Goal: Book appointment/travel/reservation

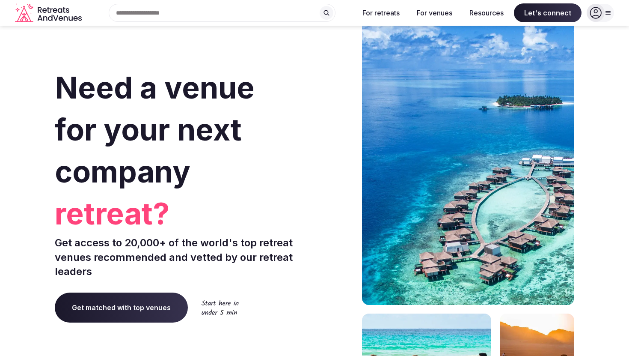
scroll to position [0, 0]
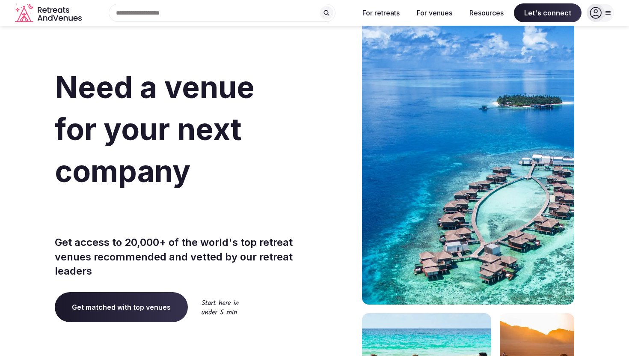
click at [148, 305] on span "Get matched with top venues" at bounding box center [121, 307] width 133 height 30
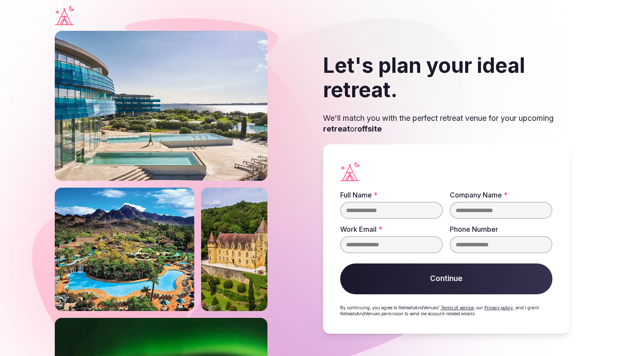
click at [402, 208] on input "Full Name *" at bounding box center [391, 210] width 103 height 17
type input "**********"
type input "****"
type input "**********"
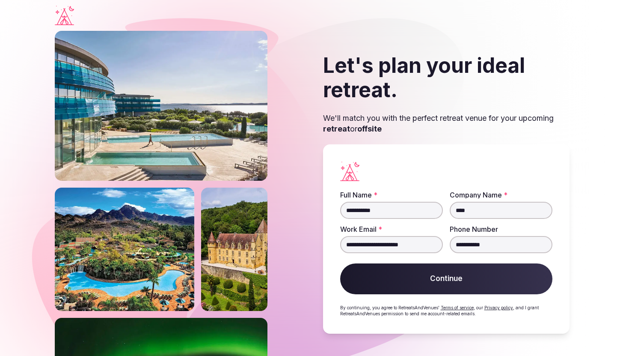
click at [441, 286] on button "Continue" at bounding box center [446, 278] width 212 height 31
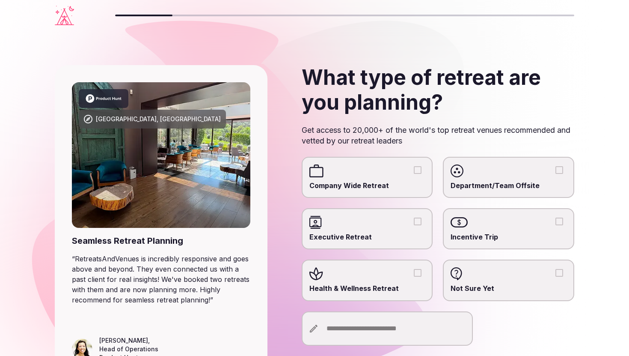
click at [416, 174] on div at bounding box center [367, 170] width 116 height 13
click at [416, 174] on button "Company Wide Retreat" at bounding box center [418, 170] width 8 height 8
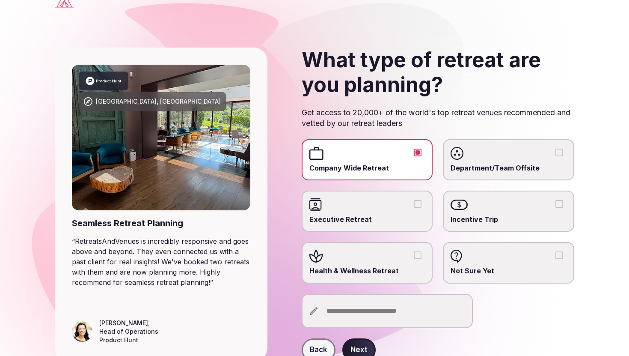
scroll to position [57, 0]
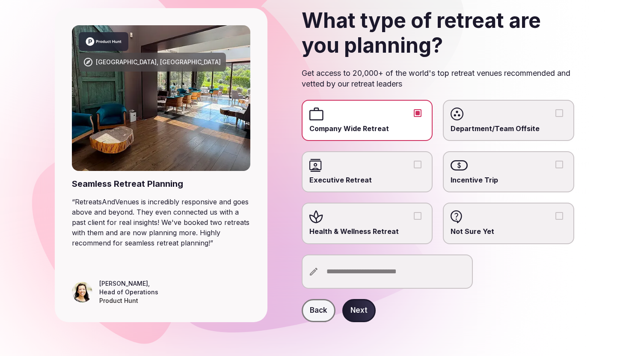
click at [362, 309] on button "Next" at bounding box center [358, 310] width 33 height 23
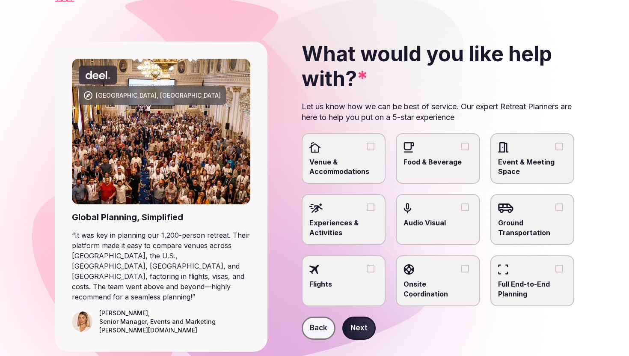
scroll to position [35, 0]
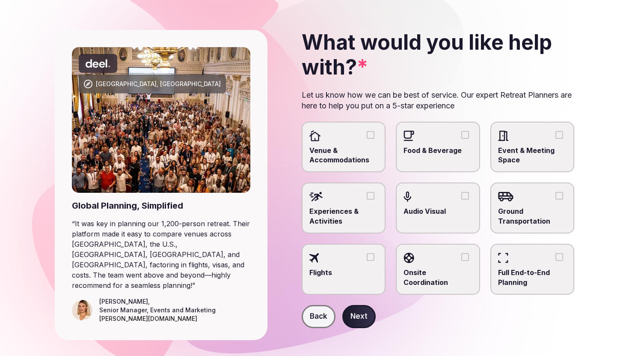
click at [371, 137] on button "Venue & Accommodations" at bounding box center [371, 135] width 8 height 8
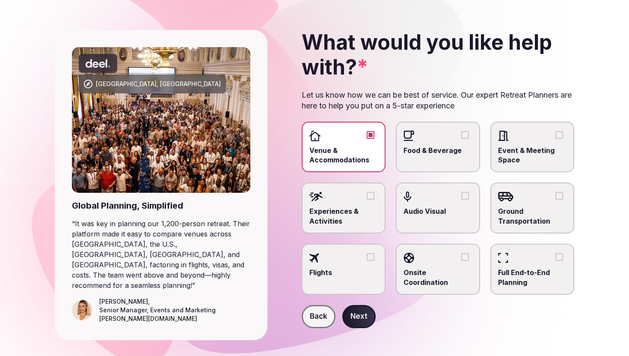
click at [468, 137] on button "Food & Beverage" at bounding box center [465, 135] width 8 height 8
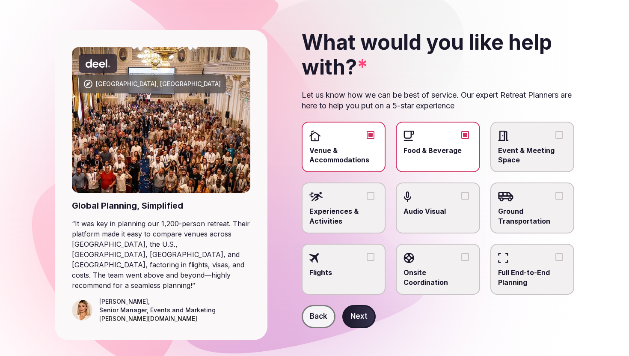
click at [559, 135] on button "Event & Meeting Space" at bounding box center [560, 135] width 8 height 8
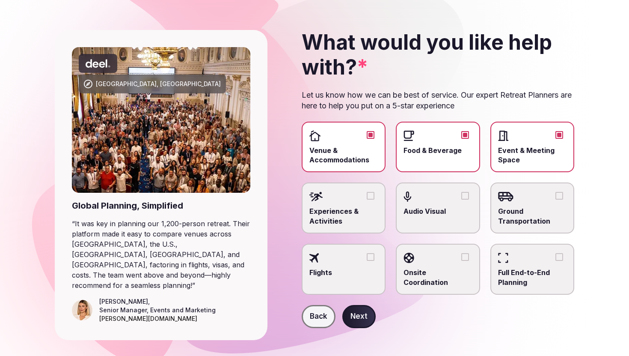
click at [370, 198] on button "Experiences & Activities" at bounding box center [371, 196] width 8 height 8
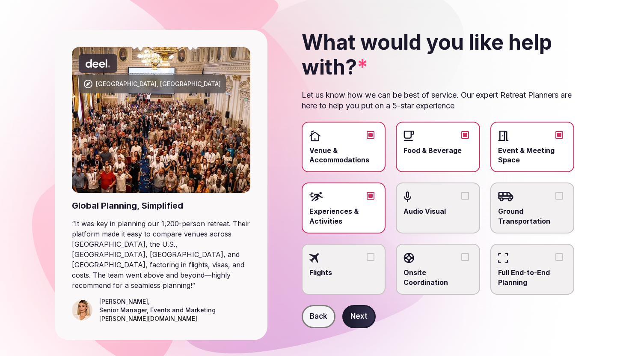
click at [561, 196] on button "Ground Transportation" at bounding box center [560, 196] width 8 height 8
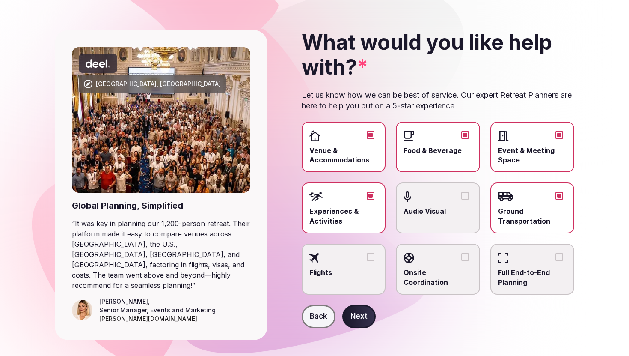
click at [377, 256] on div at bounding box center [343, 257] width 69 height 13
click at [375, 256] on button "Flights" at bounding box center [371, 257] width 8 height 8
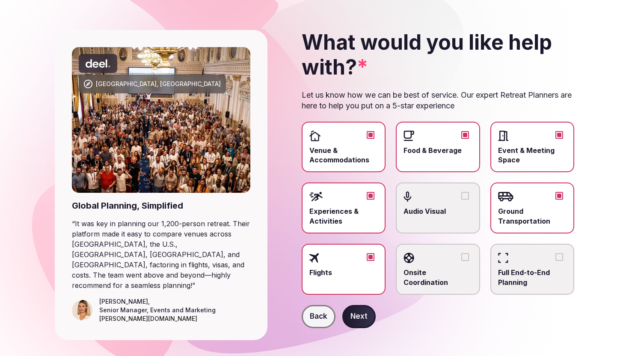
click at [467, 256] on button "Onsite Coordination" at bounding box center [465, 257] width 8 height 8
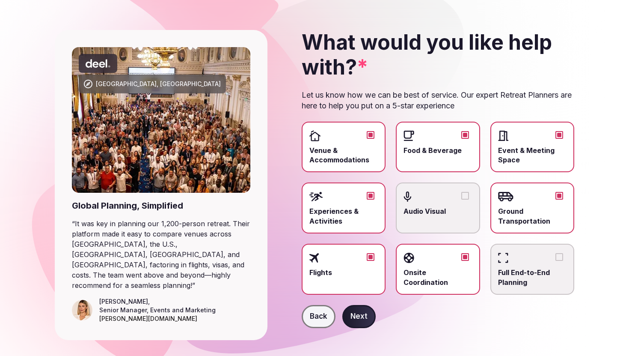
click at [352, 311] on button "Next" at bounding box center [358, 316] width 33 height 23
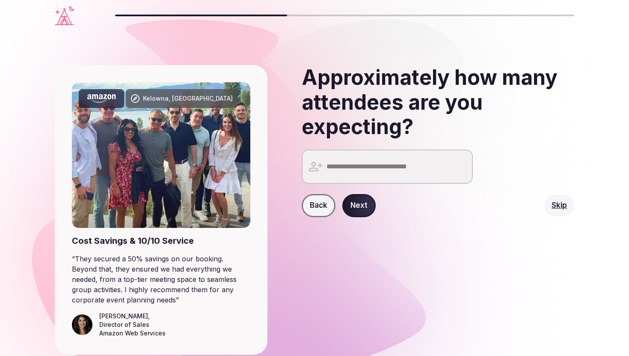
click at [358, 173] on input "number" at bounding box center [387, 166] width 171 height 34
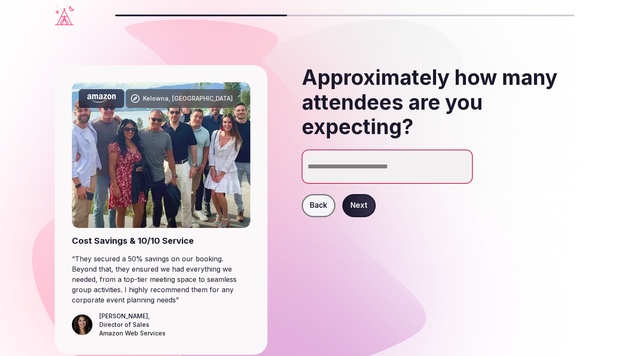
type input "***"
click at [446, 263] on div "Approximately how many attendees are you expecting? *** 150 Back Next" at bounding box center [424, 209] width 300 height 289
click at [354, 205] on button "Next" at bounding box center [358, 205] width 33 height 23
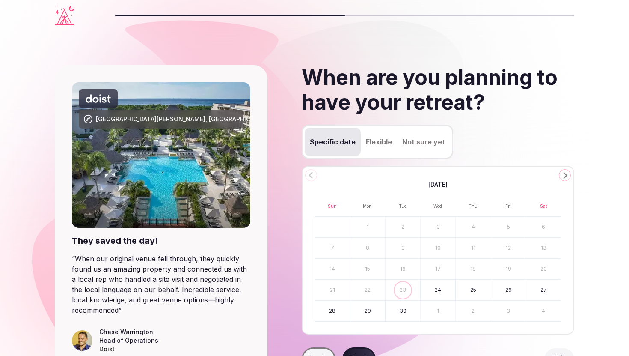
click at [446, 185] on span "September 2025" at bounding box center [437, 184] width 19 height 9
click at [565, 173] on icon "Go to the Next Month" at bounding box center [565, 175] width 10 height 10
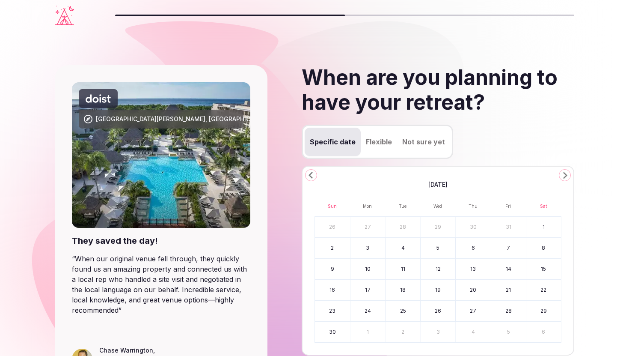
click at [565, 173] on icon "Go to the Next Month" at bounding box center [565, 175] width 10 height 10
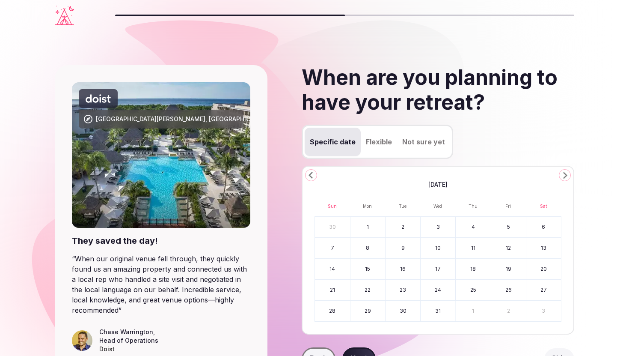
click at [565, 173] on icon "Go to the Next Month" at bounding box center [565, 175] width 10 height 10
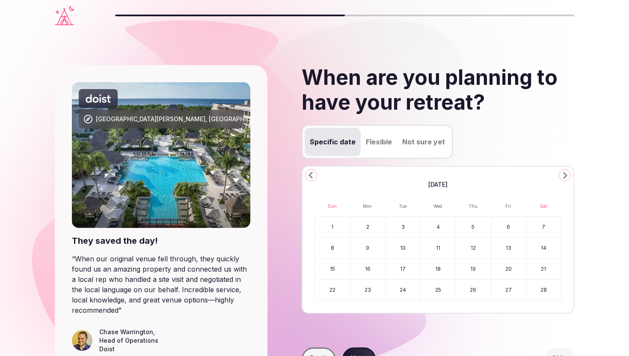
click at [565, 173] on icon "Go to the Next Month" at bounding box center [565, 175] width 10 height 10
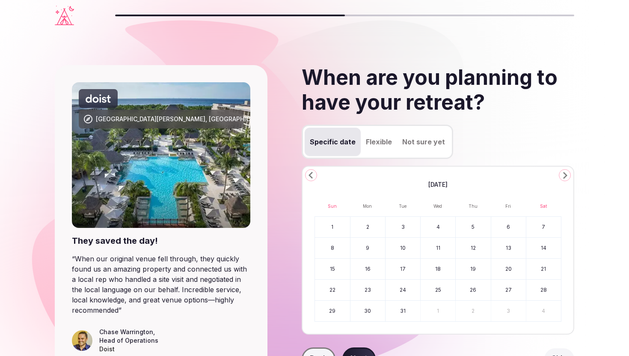
click at [565, 173] on icon "Go to the Next Month" at bounding box center [565, 175] width 10 height 10
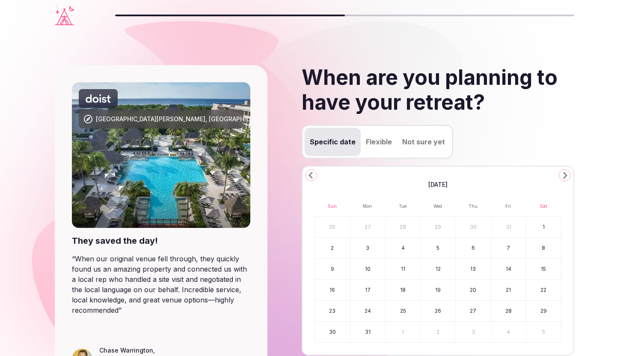
click at [565, 173] on icon "Go to the Next Month" at bounding box center [565, 175] width 10 height 10
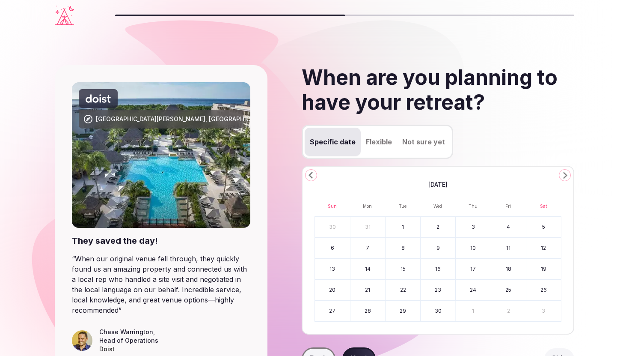
click at [565, 173] on icon "Go to the Next Month" at bounding box center [565, 175] width 10 height 10
click at [312, 174] on icon "Go to the Previous Month" at bounding box center [311, 175] width 10 height 10
click at [378, 147] on button "Flexible" at bounding box center [379, 142] width 36 height 28
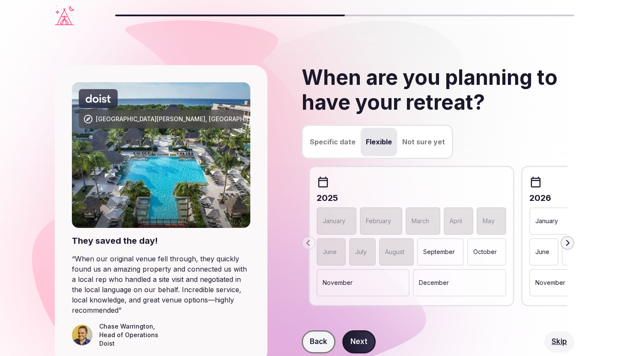
click at [442, 253] on p "September" at bounding box center [439, 251] width 32 height 9
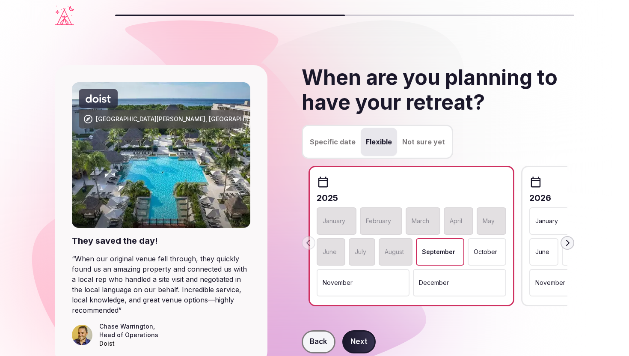
click at [446, 253] on p "September" at bounding box center [438, 251] width 33 height 9
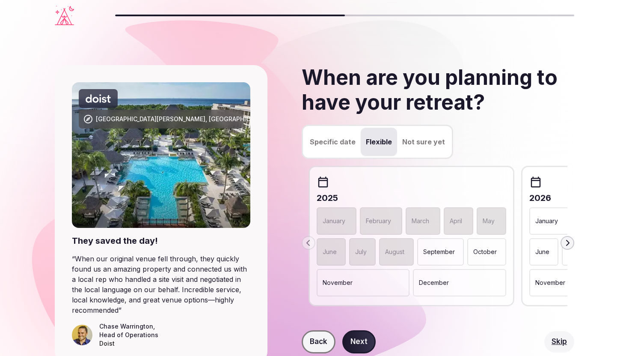
click at [567, 242] on icon "button" at bounding box center [567, 242] width 7 height 7
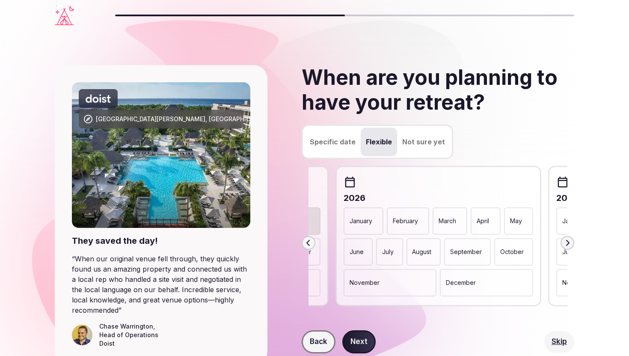
click at [479, 254] on p "September" at bounding box center [466, 251] width 32 height 9
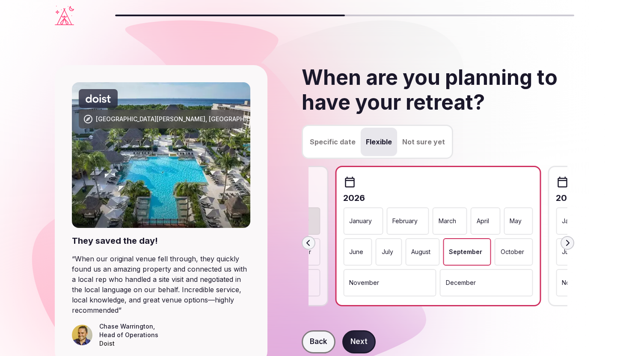
click at [355, 338] on button "Next" at bounding box center [358, 341] width 33 height 23
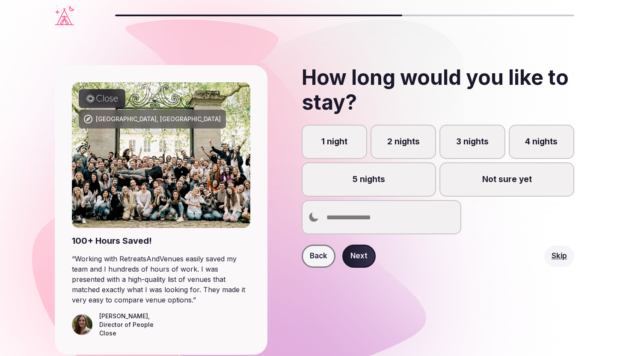
click at [526, 148] on label "4 nights" at bounding box center [541, 142] width 65 height 34
click at [541, 148] on button "4 nights" at bounding box center [545, 146] width 9 height 9
click at [357, 261] on button "Next" at bounding box center [358, 255] width 33 height 23
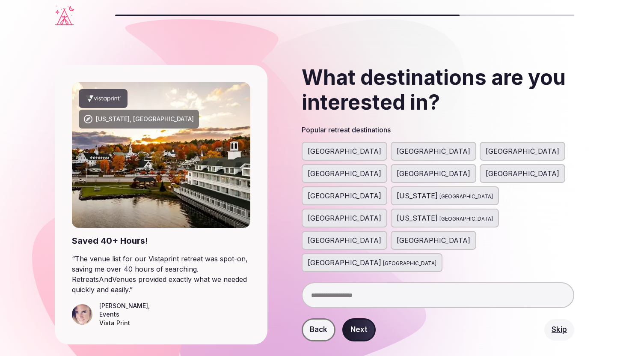
click at [329, 153] on span "United States" at bounding box center [345, 151] width 74 height 10
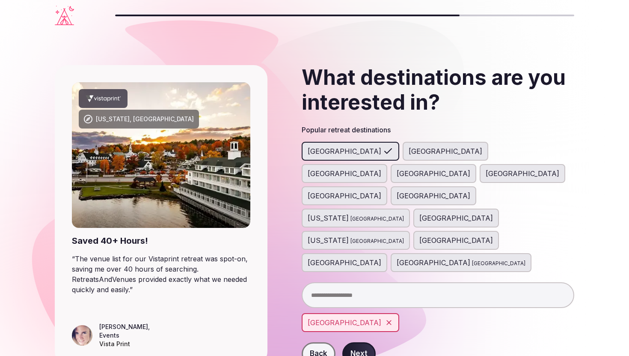
click at [464, 164] on div "Italy" at bounding box center [434, 173] width 86 height 19
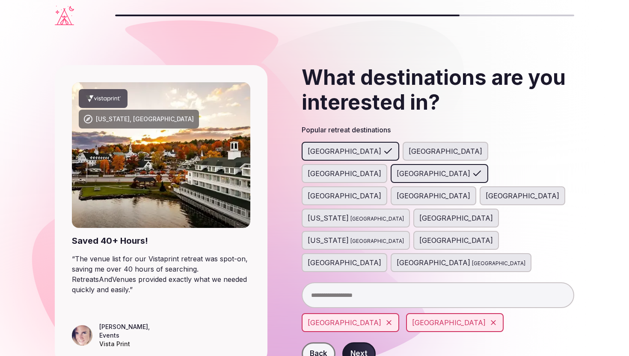
drag, startPoint x: 507, startPoint y: 152, endPoint x: 541, endPoint y: 153, distance: 33.8
click at [387, 186] on div "Spain" at bounding box center [345, 195] width 86 height 19
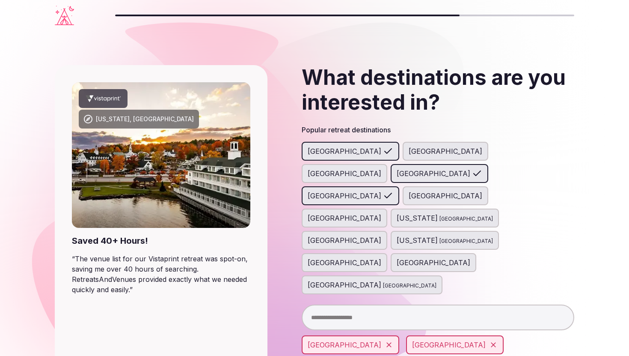
click at [409, 190] on span "France" at bounding box center [446, 195] width 74 height 10
click at [360, 213] on span "Portugal" at bounding box center [345, 218] width 74 height 10
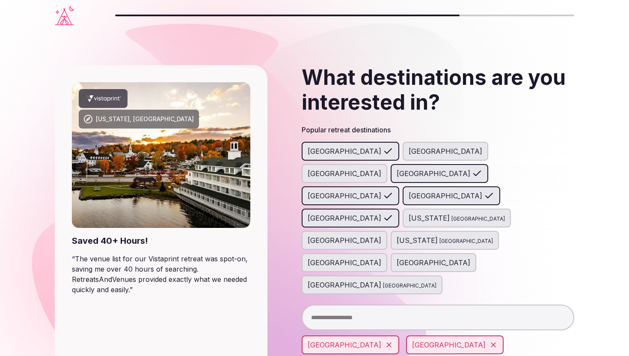
click at [381, 235] on span "United Kingdom" at bounding box center [345, 240] width 74 height 10
click at [381, 257] on span "Croatia" at bounding box center [345, 262] width 74 height 10
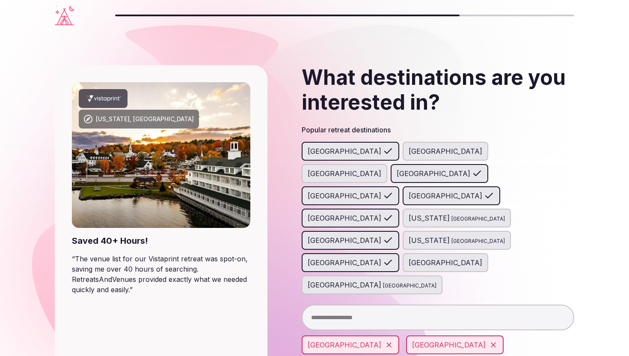
click at [433, 257] on span "Turkey" at bounding box center [446, 262] width 74 height 10
click at [381, 280] on span "Bali" at bounding box center [345, 285] width 74 height 10
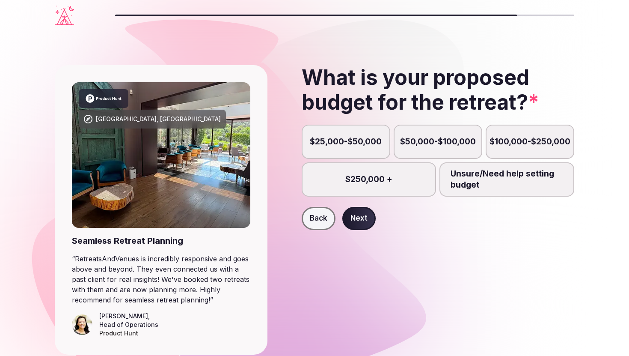
click at [511, 137] on label "$100,000-$250,000" at bounding box center [530, 142] width 89 height 34
click at [530, 142] on button "$100,000-$250,000" at bounding box center [534, 146] width 9 height 9
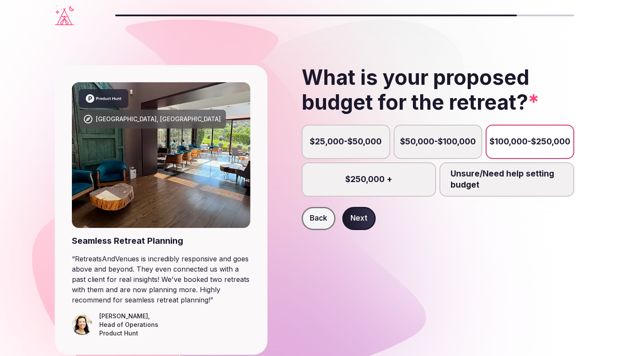
click at [357, 215] on button "Next" at bounding box center [358, 218] width 33 height 23
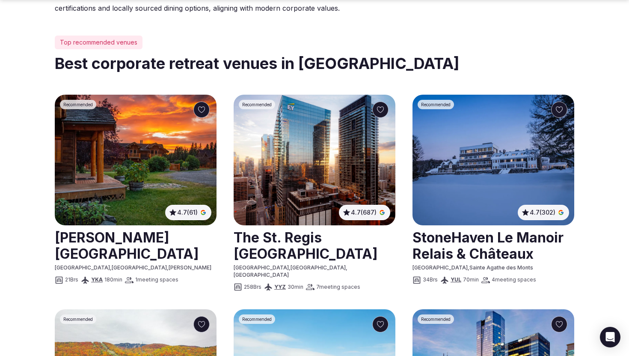
scroll to position [382, 0]
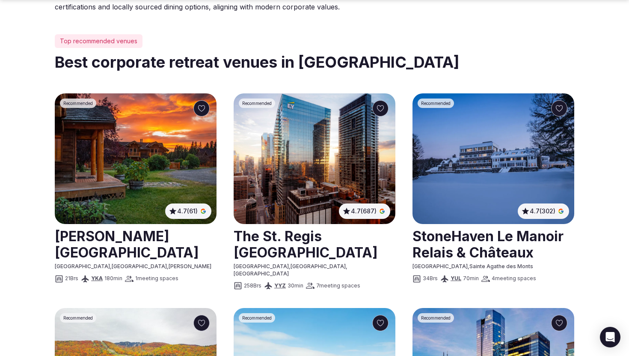
click at [86, 198] on img at bounding box center [136, 158] width 162 height 131
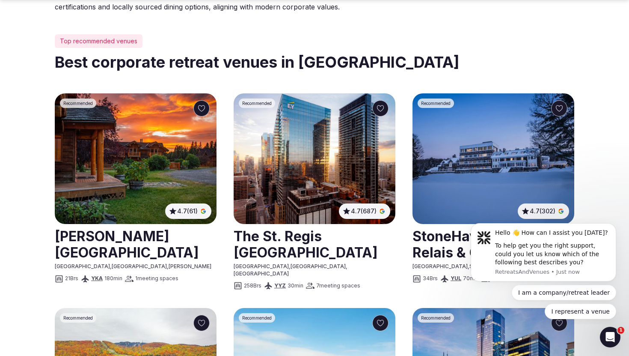
scroll to position [0, 0]
click at [616, 226] on icon "Dismiss notification" at bounding box center [614, 225] width 5 height 5
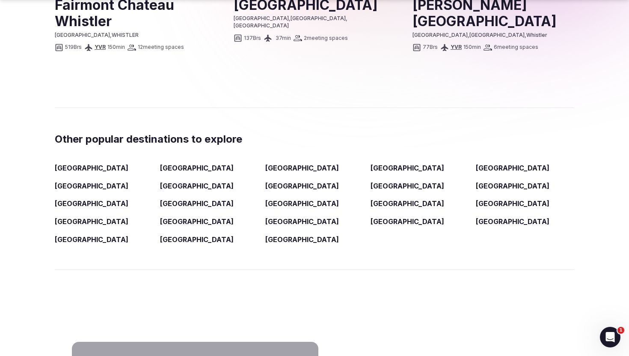
scroll to position [1260, 0]
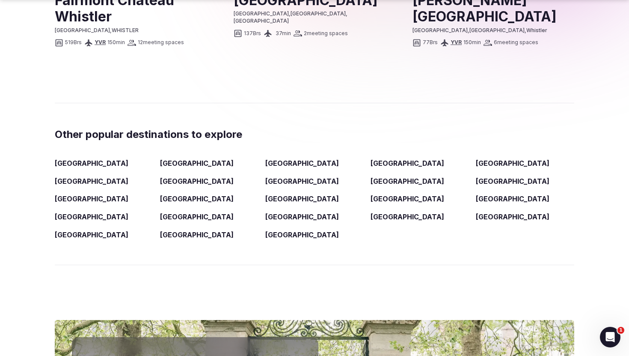
click at [164, 159] on link "Bali" at bounding box center [197, 163] width 74 height 9
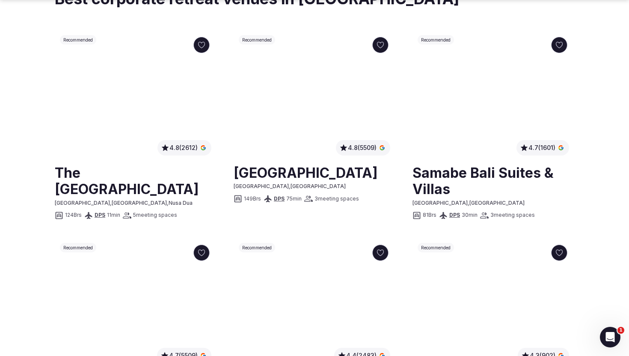
scroll to position [446, 0]
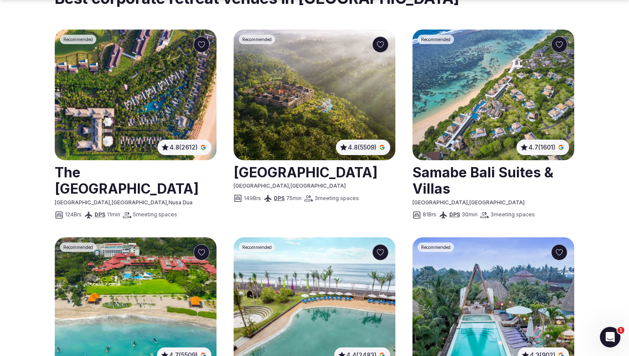
click at [133, 174] on link at bounding box center [136, 180] width 162 height 38
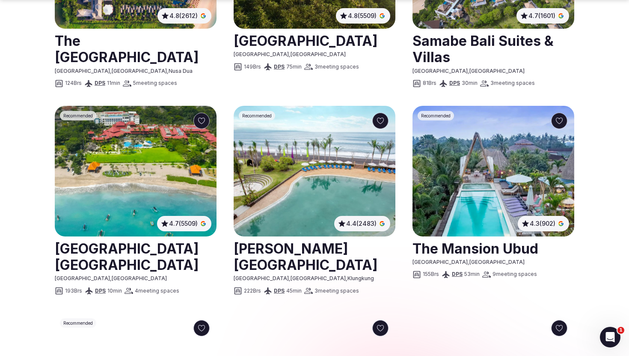
scroll to position [584, 0]
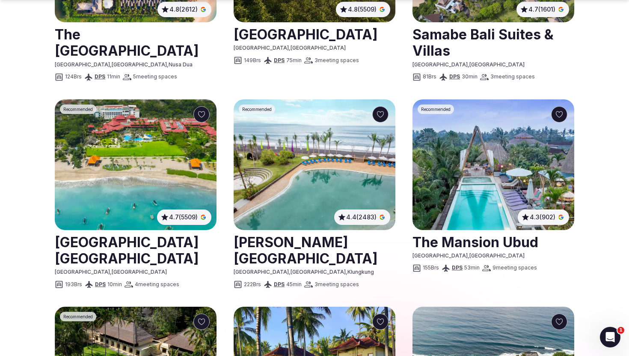
click at [476, 219] on img at bounding box center [494, 164] width 162 height 131
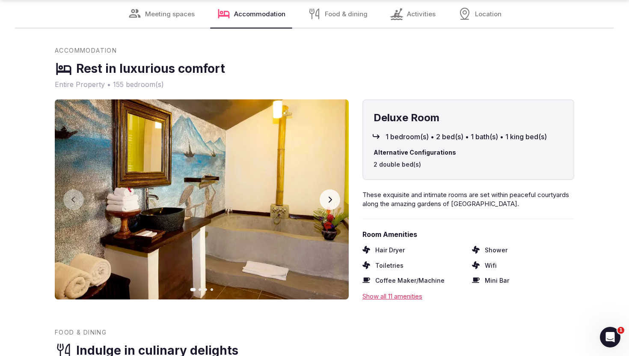
scroll to position [1363, 0]
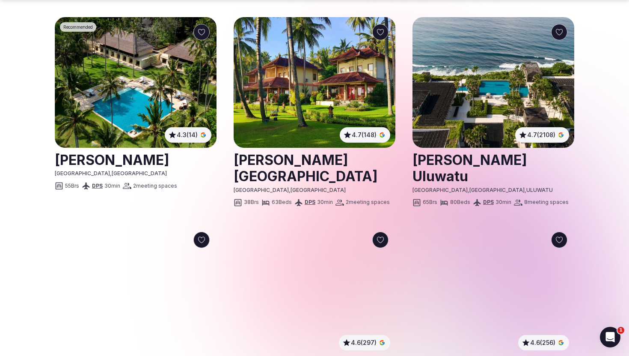
scroll to position [883, 0]
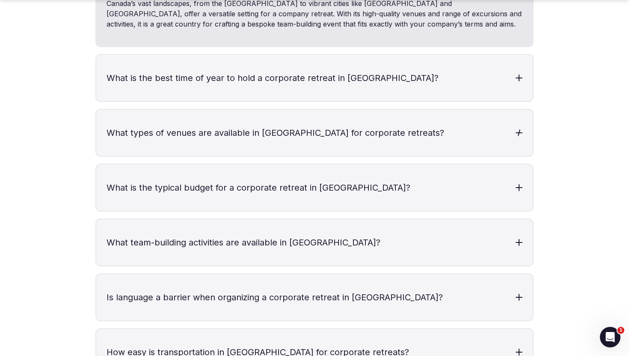
scroll to position [1941, 0]
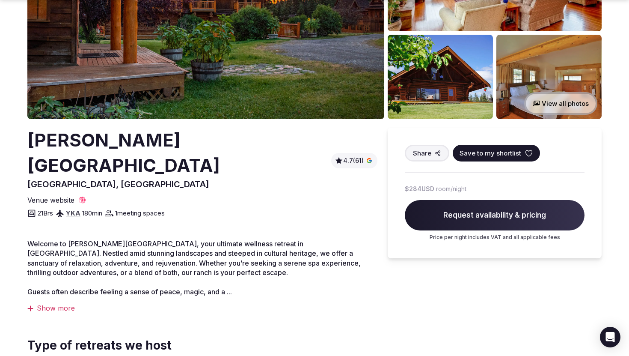
scroll to position [135, 0]
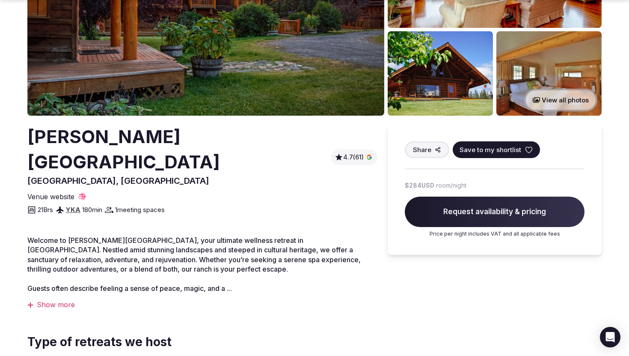
click at [66, 300] on div "Show more" at bounding box center [202, 304] width 350 height 9
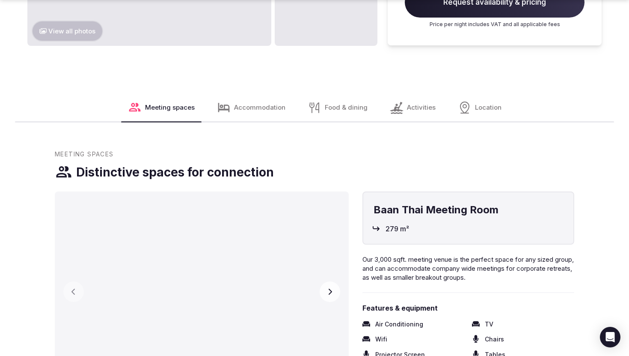
scroll to position [956, 0]
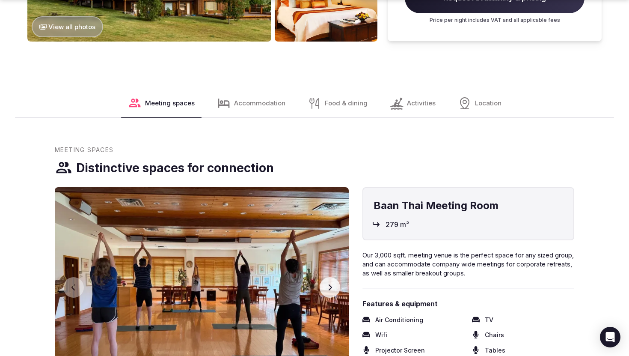
click at [256, 98] on span "Accommodation" at bounding box center [259, 102] width 51 height 9
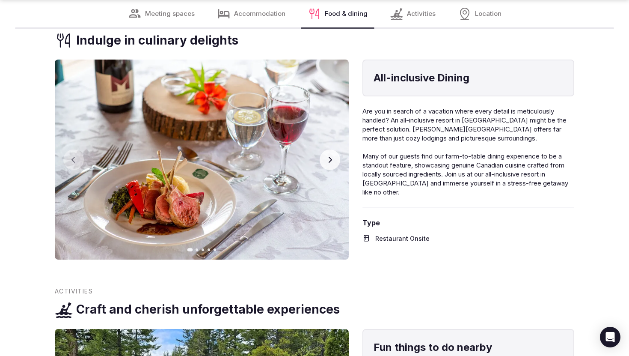
scroll to position [1686, 0]
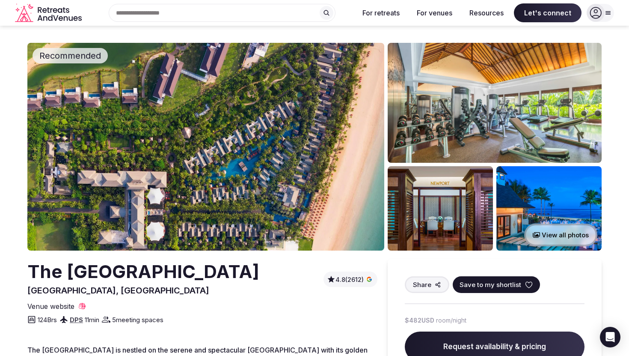
drag, startPoint x: 33, startPoint y: 274, endPoint x: 259, endPoint y: 264, distance: 227.1
click at [259, 264] on div "The St. Regis Bali Resort Nusa Dua, Indonesia 4.8 (2612)" at bounding box center [202, 277] width 350 height 37
copy h2 "The St. Regis Bali Resort"
